Goal: Transaction & Acquisition: Purchase product/service

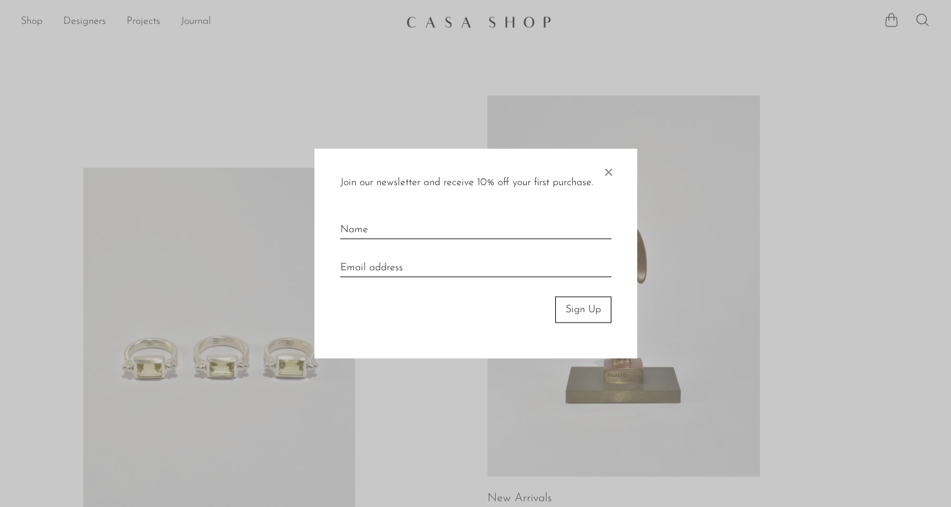
click at [609, 183] on span "×" at bounding box center [607, 169] width 13 height 41
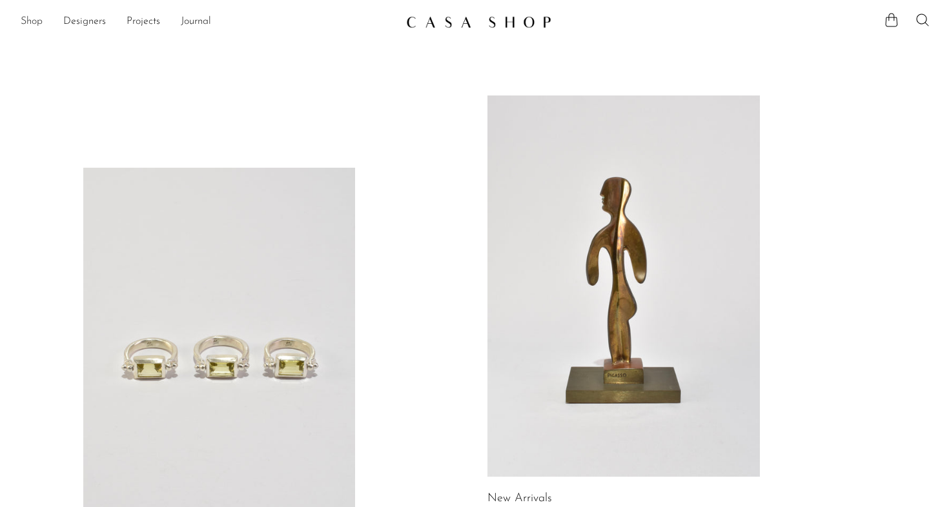
click at [34, 21] on link "Shop" at bounding box center [32, 22] width 22 height 17
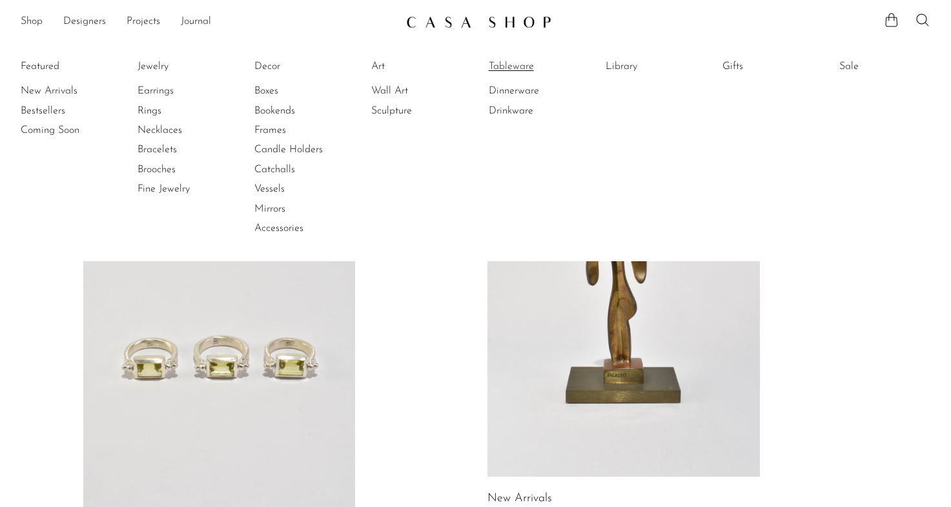
click at [510, 68] on link "Tableware" at bounding box center [537, 66] width 97 height 14
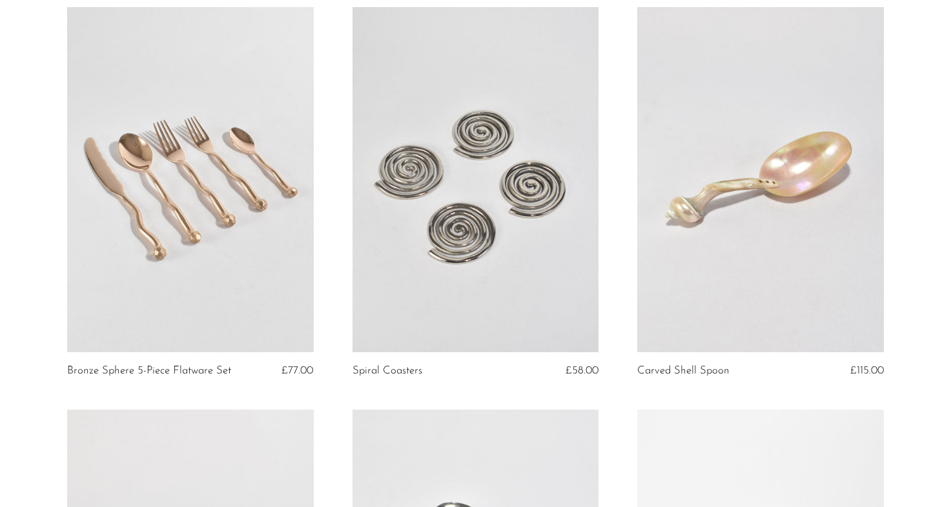
scroll to position [2135, 0]
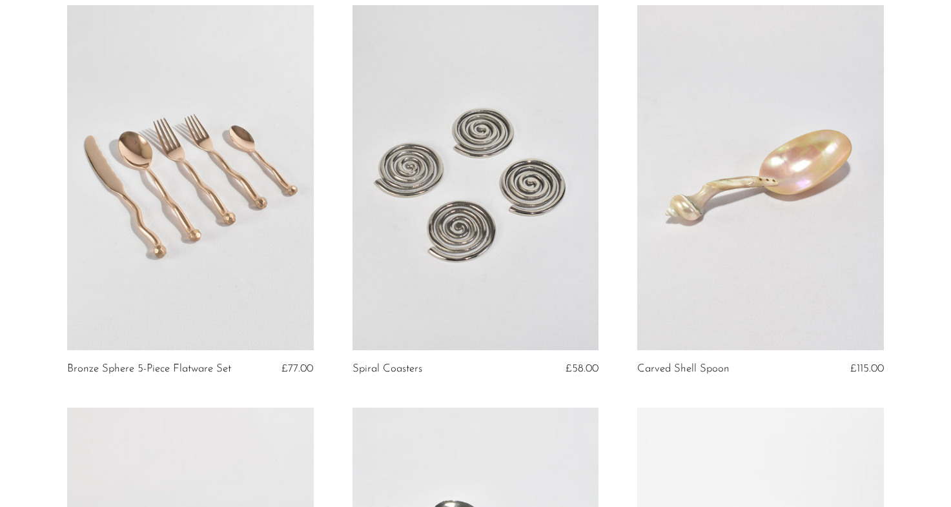
click at [574, 144] on link at bounding box center [475, 177] width 247 height 345
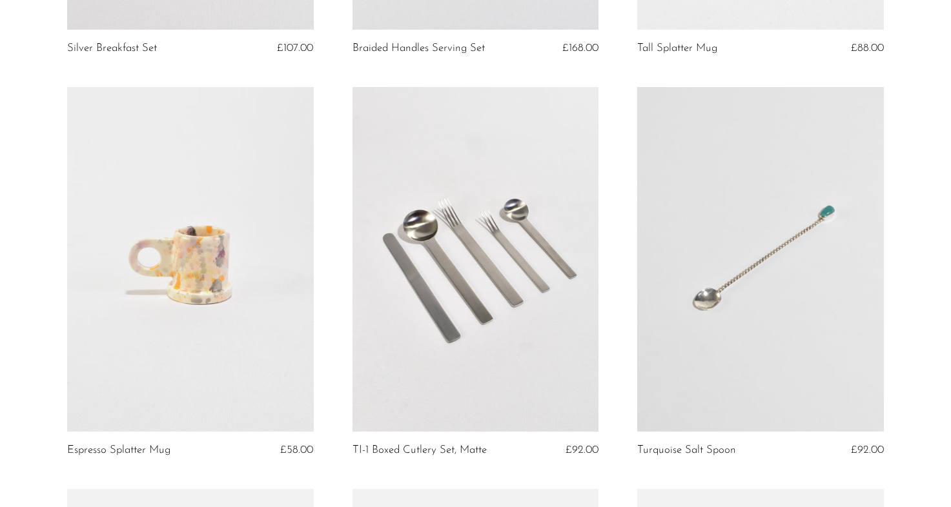
scroll to position [2859, 0]
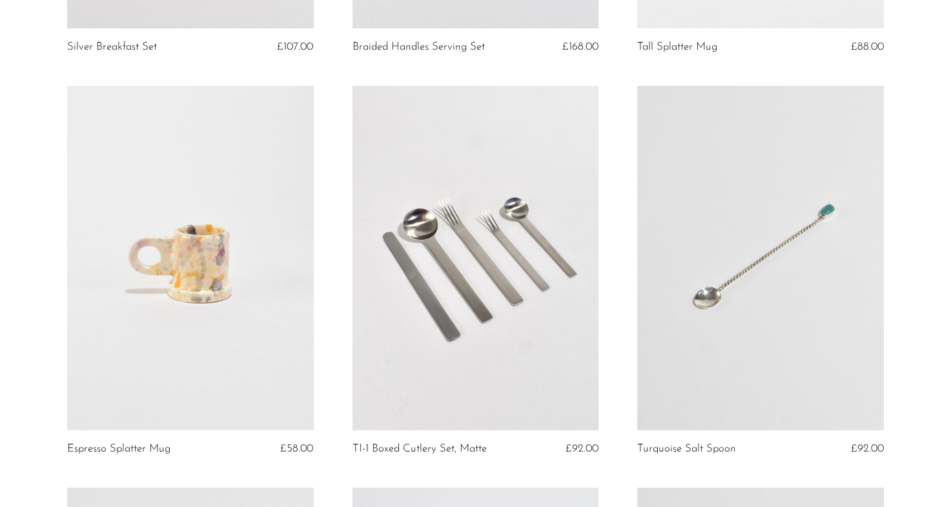
click at [529, 235] on link at bounding box center [475, 258] width 247 height 345
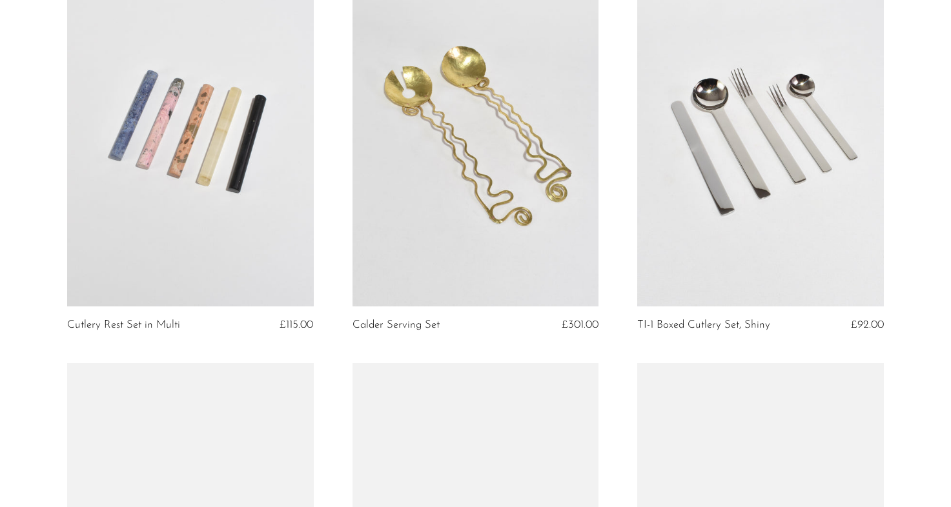
scroll to position [4211, 0]
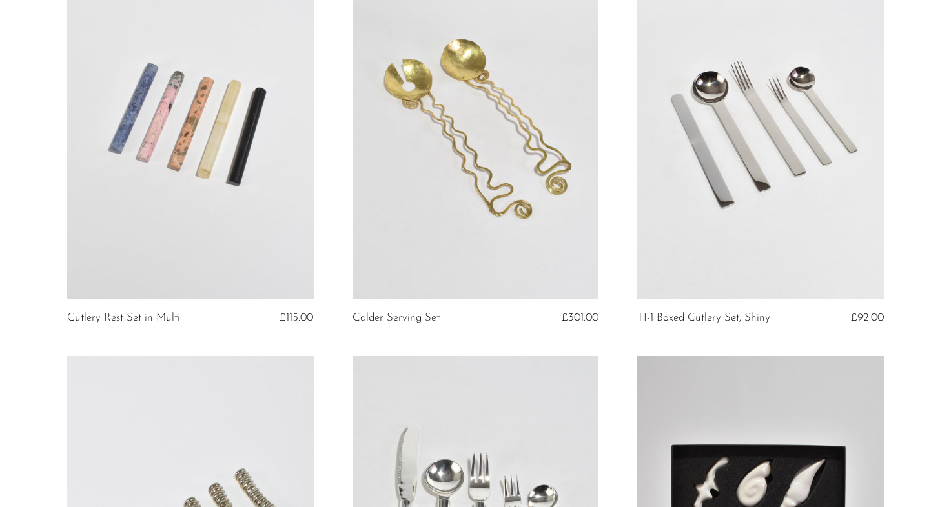
click at [728, 181] on link at bounding box center [760, 126] width 247 height 345
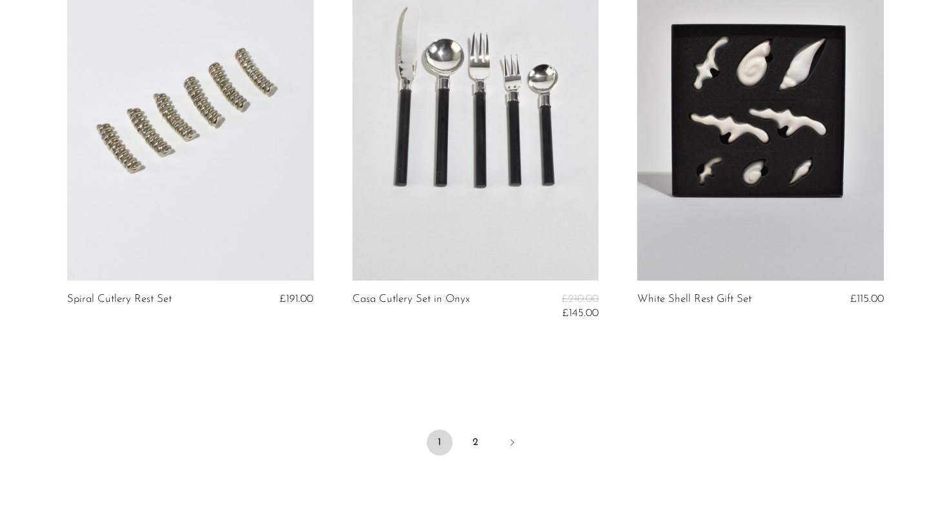
scroll to position [4618, 0]
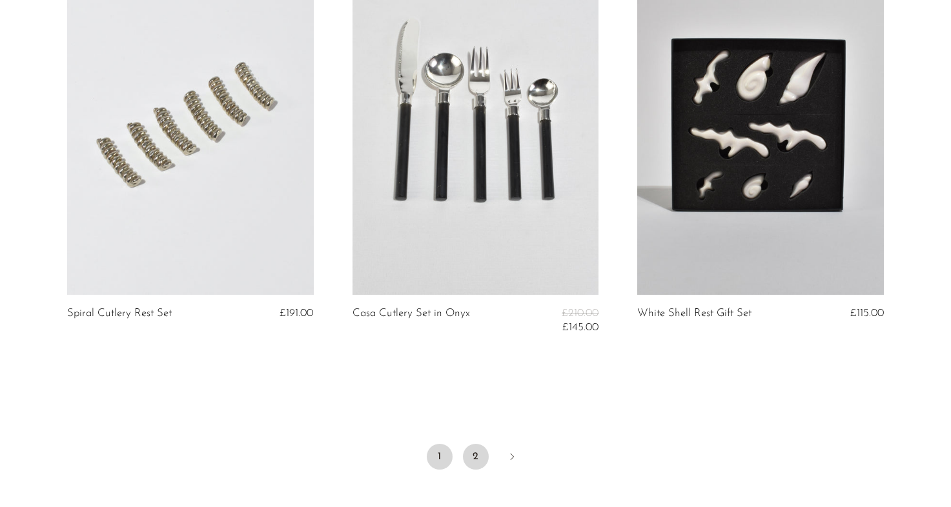
click at [475, 457] on link "2" at bounding box center [476, 457] width 26 height 26
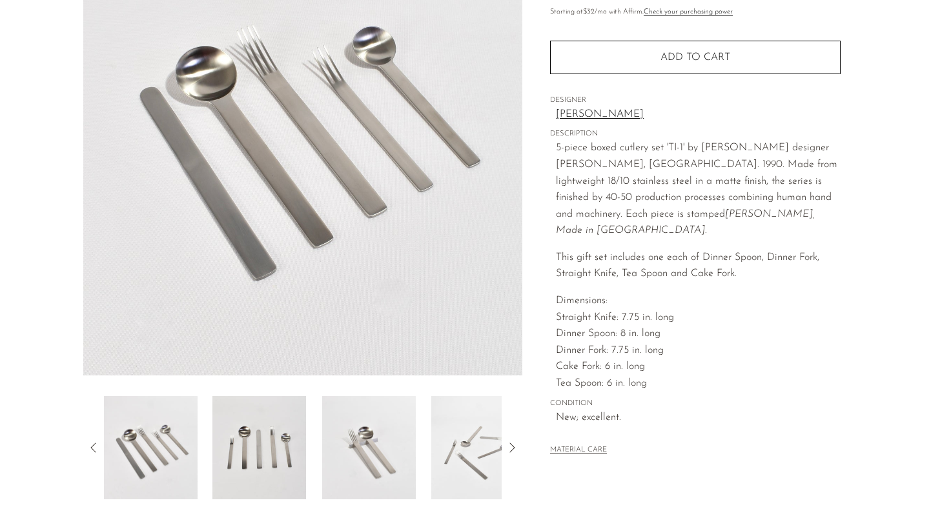
scroll to position [169, 0]
click at [294, 447] on img at bounding box center [259, 446] width 94 height 103
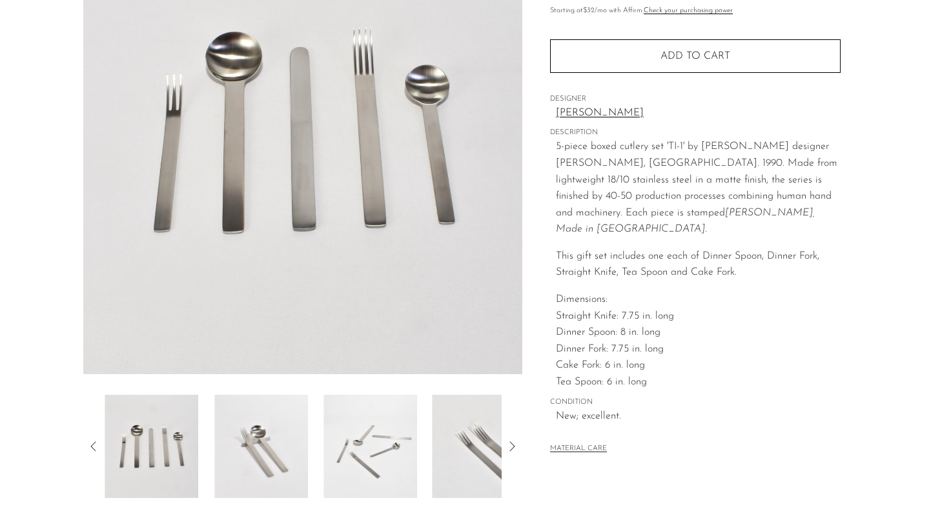
click at [294, 447] on img at bounding box center [261, 446] width 94 height 103
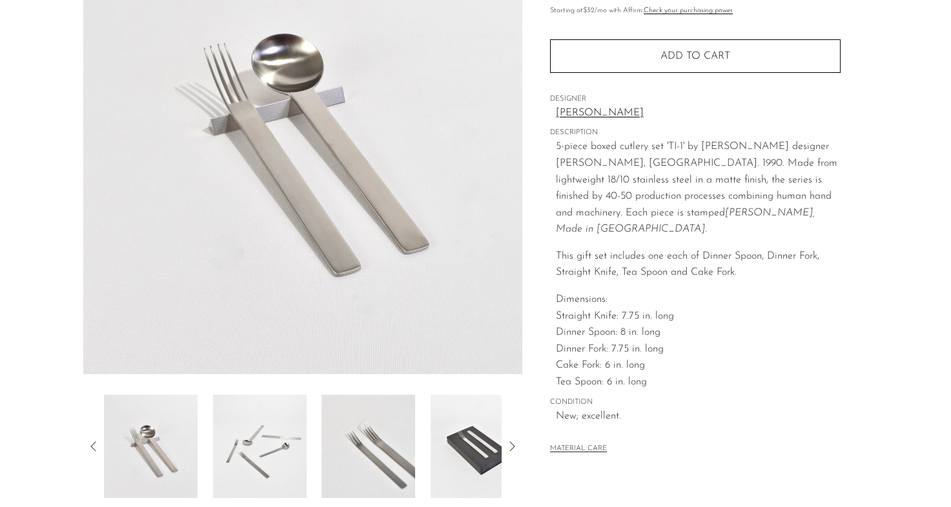
click at [276, 441] on img at bounding box center [260, 446] width 94 height 103
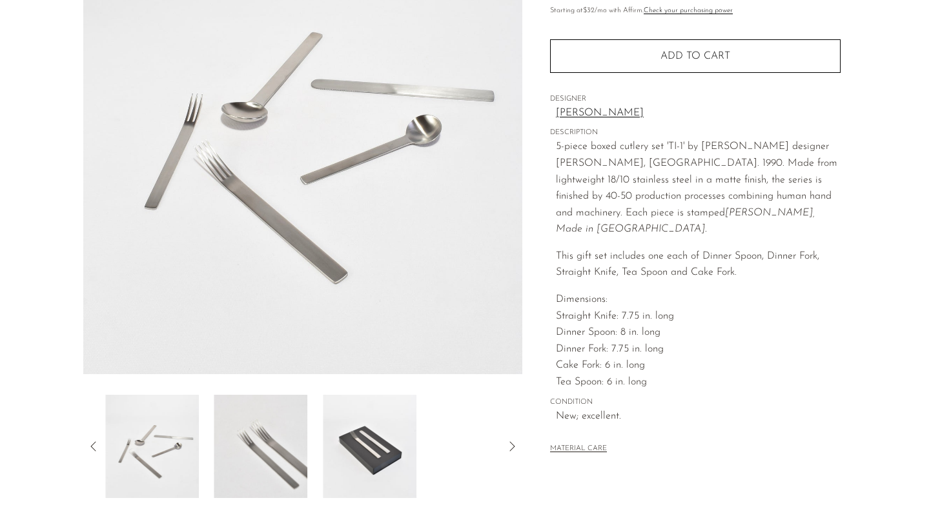
click at [276, 441] on img at bounding box center [261, 446] width 94 height 103
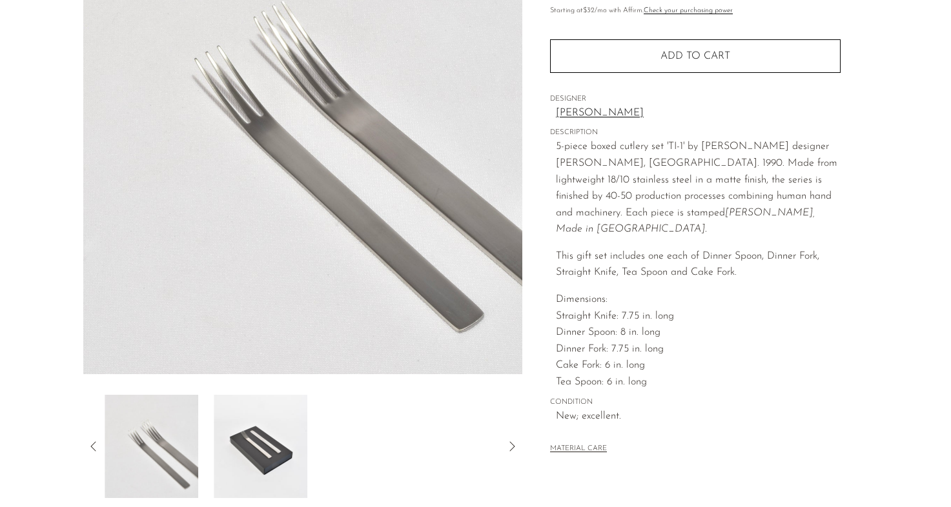
click at [276, 441] on img at bounding box center [261, 446] width 94 height 103
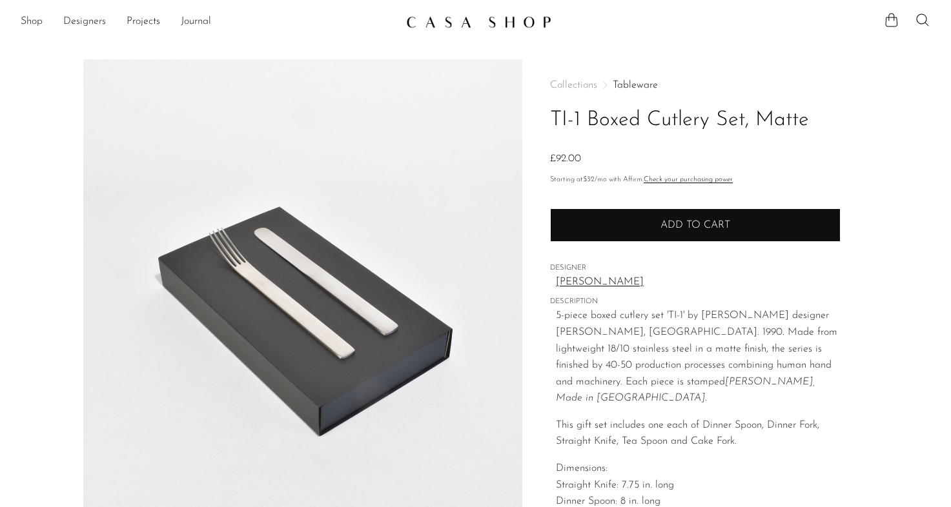
scroll to position [0, 0]
click at [582, 219] on button "Add to cart" at bounding box center [695, 225] width 290 height 34
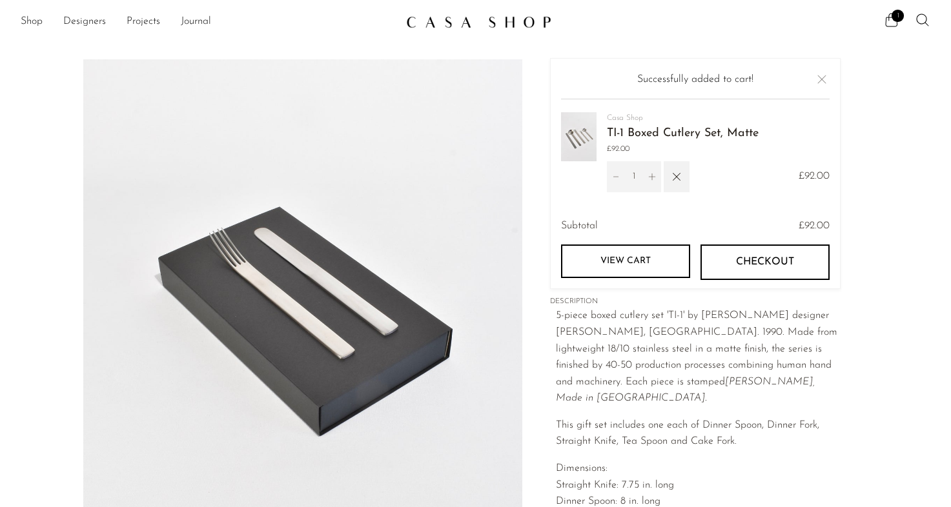
click at [649, 176] on icon "Increment" at bounding box center [651, 176] width 9 height 9
type input "2"
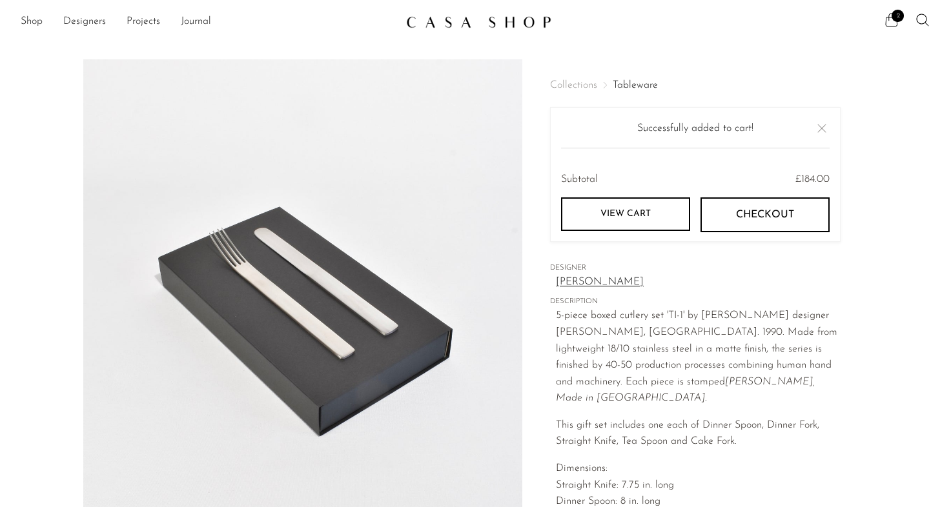
click at [891, 25] on icon at bounding box center [890, 19] width 15 height 15
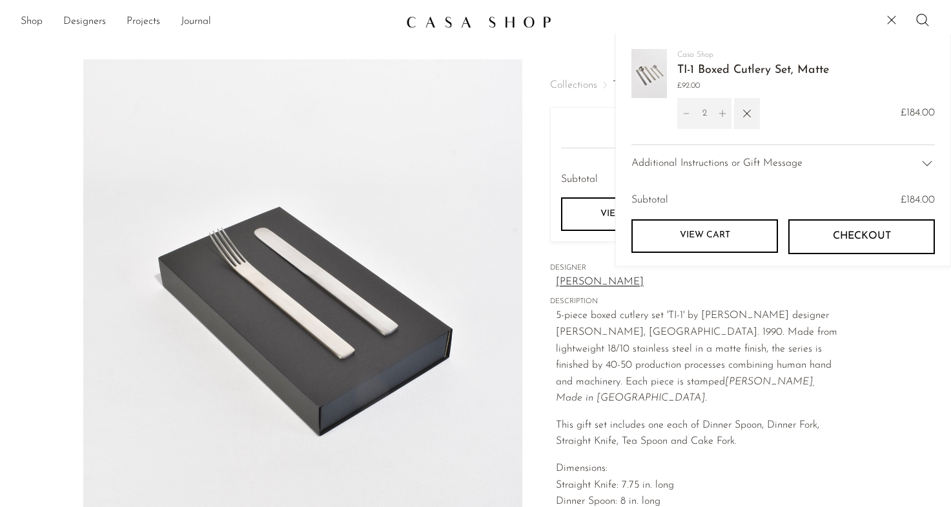
click at [723, 115] on icon "Increment" at bounding box center [722, 113] width 9 height 9
type input "3"
click at [721, 112] on icon "Increment" at bounding box center [722, 113] width 9 height 9
type input "4"
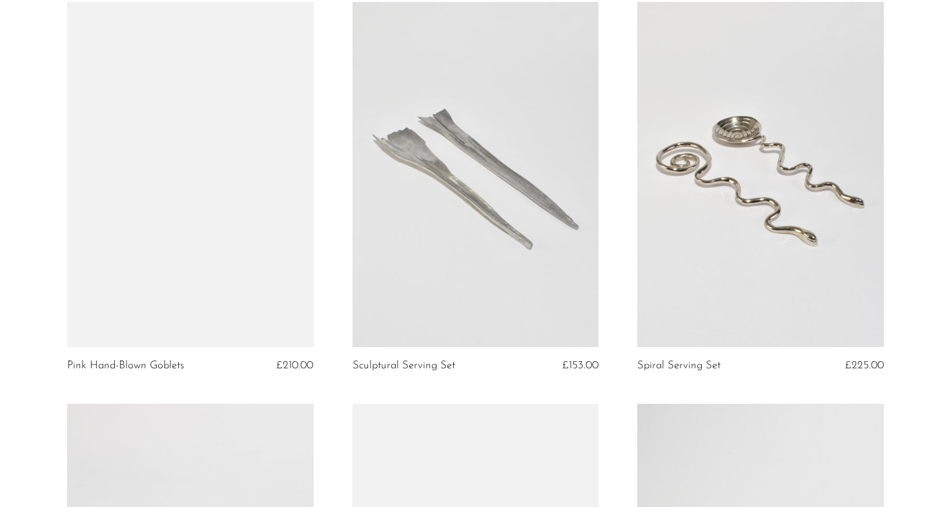
scroll to position [945, 0]
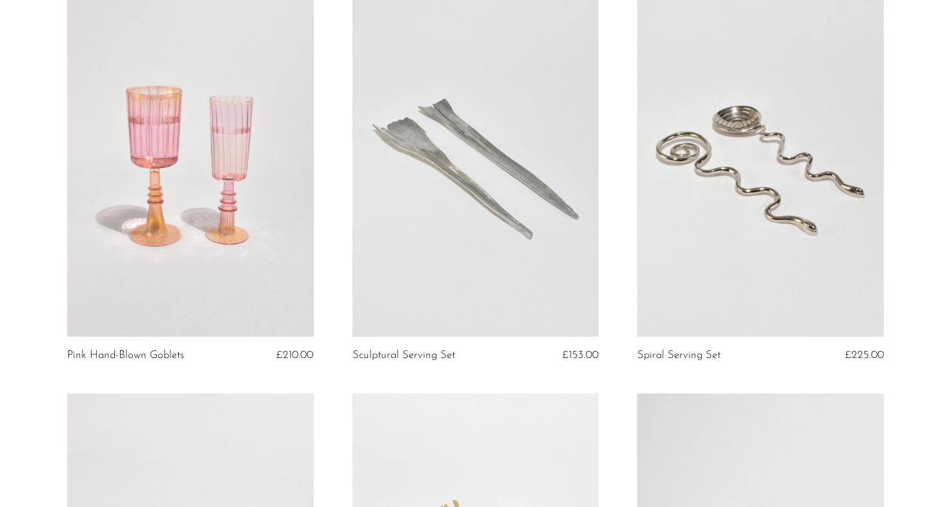
click at [689, 241] on link at bounding box center [760, 164] width 247 height 345
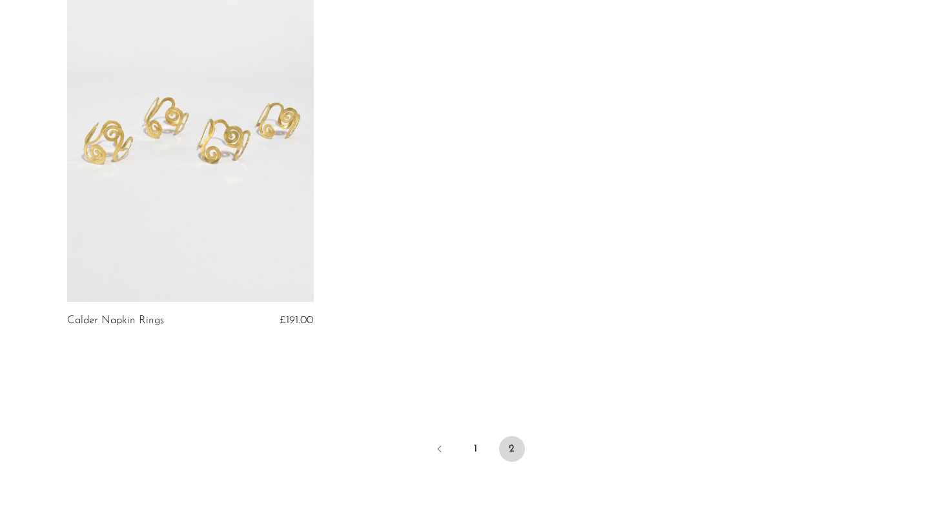
scroll to position [1788, 0]
